Goal: Task Accomplishment & Management: Manage account settings

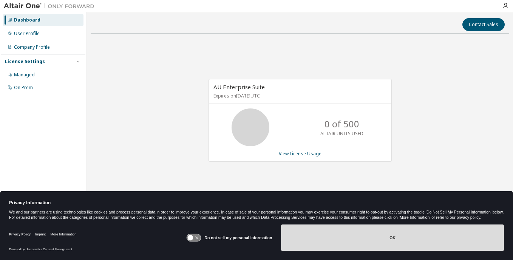
click at [437, 231] on button "OK" at bounding box center [392, 238] width 223 height 26
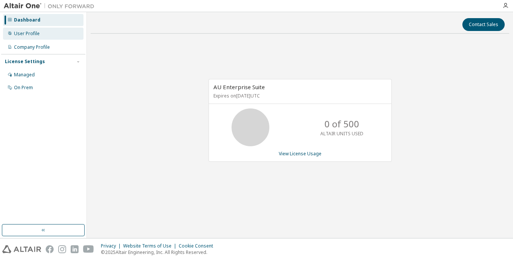
click at [46, 33] on div "User Profile" at bounding box center [43, 34] width 81 height 12
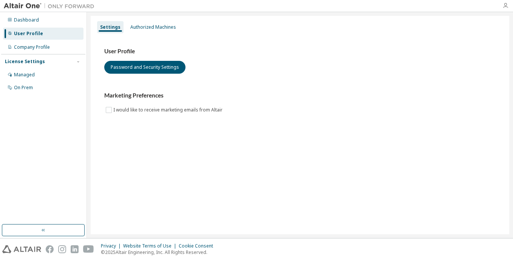
click at [505, 9] on icon "button" at bounding box center [506, 6] width 6 height 6
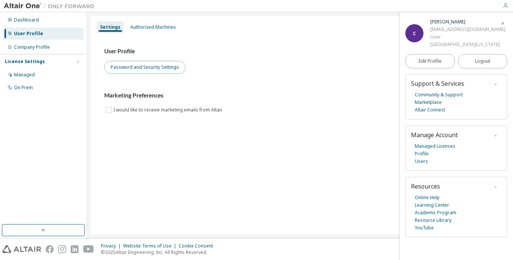
click at [158, 69] on button "Password and Security Settings" at bounding box center [144, 67] width 81 height 13
